Goal: Transaction & Acquisition: Purchase product/service

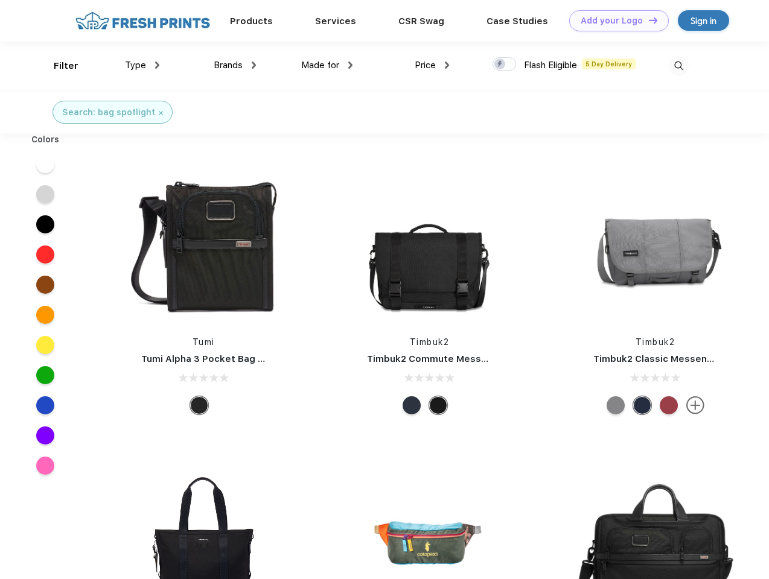
scroll to position [1, 0]
click at [614, 21] on link "Add your Logo Design Tool" at bounding box center [619, 20] width 100 height 21
click at [0, 0] on div "Design Tool" at bounding box center [0, 0] width 0 height 0
click at [648, 20] on link "Add your Logo Design Tool" at bounding box center [619, 20] width 100 height 21
click at [58, 66] on div "Filter" at bounding box center [66, 66] width 25 height 14
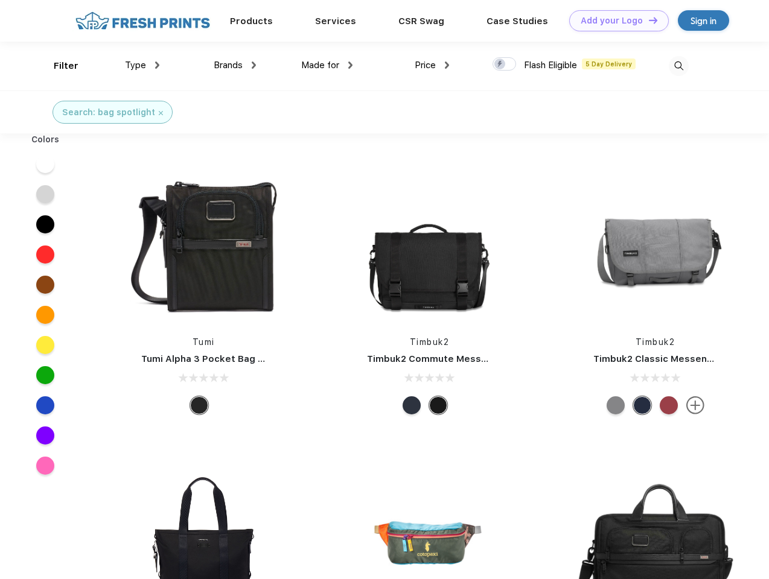
click at [142, 65] on span "Type" at bounding box center [135, 65] width 21 height 11
click at [235, 65] on span "Brands" at bounding box center [228, 65] width 29 height 11
click at [327, 65] on span "Made for" at bounding box center [320, 65] width 38 height 11
click at [432, 65] on span "Price" at bounding box center [425, 65] width 21 height 11
click at [504, 65] on div at bounding box center [504, 63] width 24 height 13
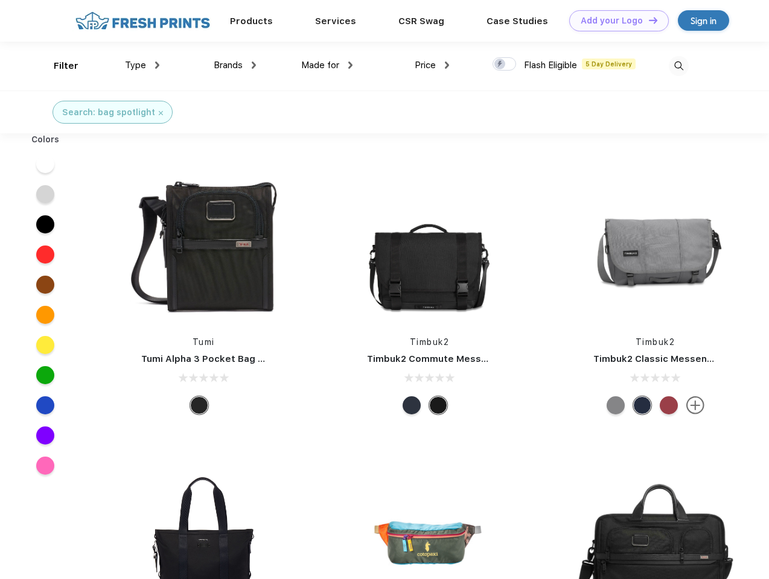
click at [500, 65] on input "checkbox" at bounding box center [496, 61] width 8 height 8
click at [678, 66] on img at bounding box center [679, 66] width 20 height 20
